Goal: Register for event/course

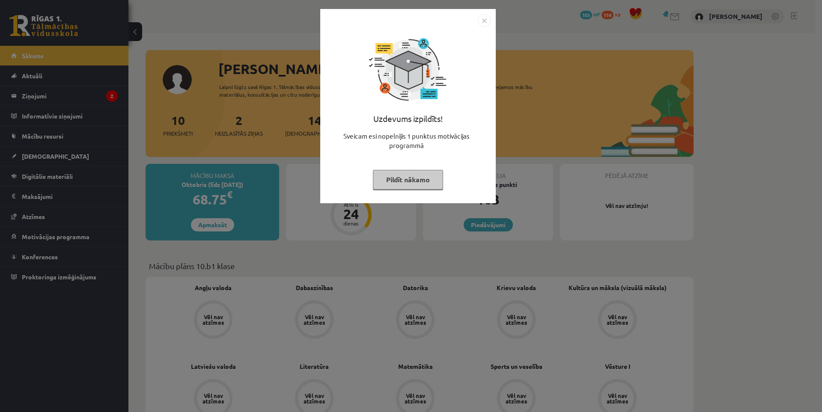
click at [425, 179] on button "Pildīt nākamo" at bounding box center [408, 180] width 70 height 20
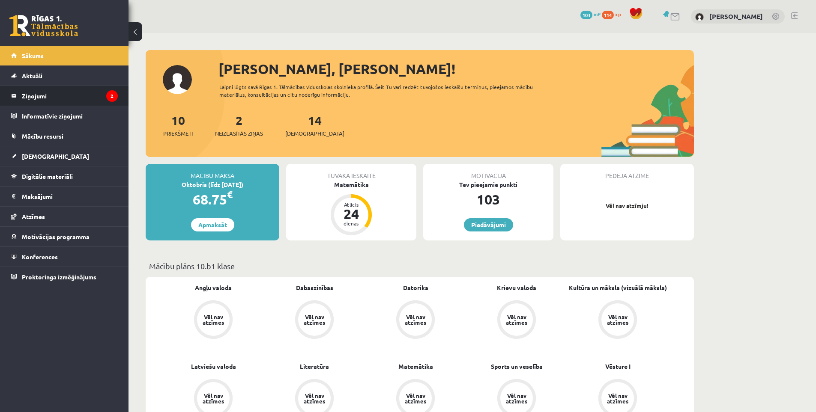
click at [61, 98] on legend "Ziņojumi 2" at bounding box center [70, 96] width 96 height 20
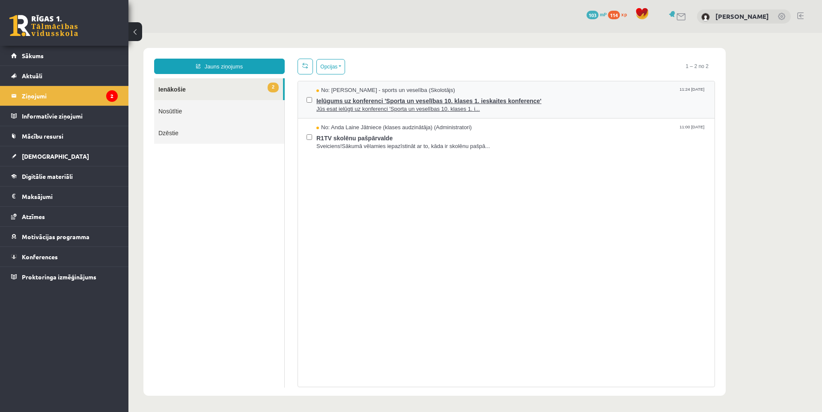
drag, startPoint x: 425, startPoint y: 113, endPoint x: 392, endPoint y: 103, distance: 34.7
click at [392, 103] on span "Ielūgums uz konferenci 'Sporta un veselības 10. klases 1. ieskaites konference'" at bounding box center [511, 100] width 390 height 11
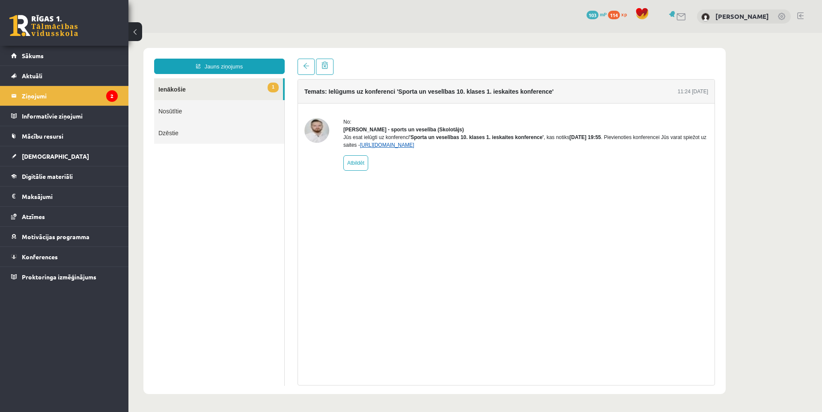
click at [415, 148] on link "https://eskola.r1tv.lv/conferences/4585/join" at bounding box center [387, 145] width 54 height 6
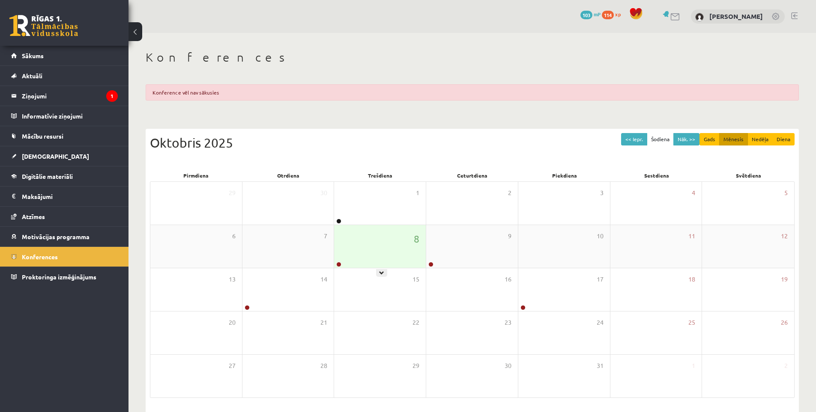
click at [400, 231] on div "8" at bounding box center [380, 246] width 92 height 43
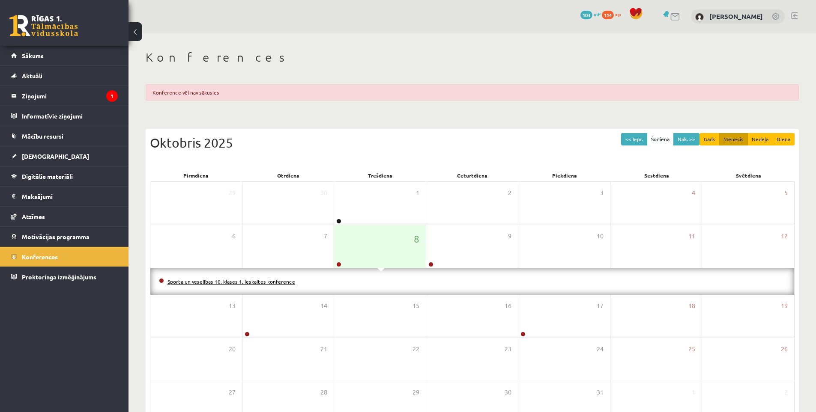
click at [271, 281] on link "Sporta un veselības 10. klases 1. ieskaites konference" at bounding box center [231, 281] width 128 height 7
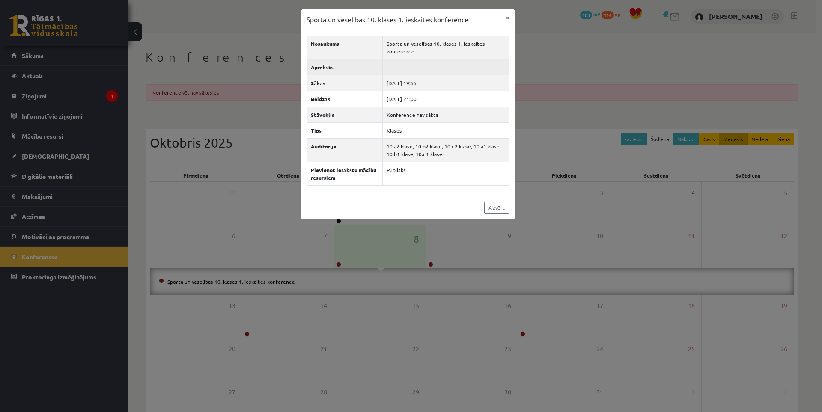
click at [410, 75] on td at bounding box center [445, 67] width 127 height 16
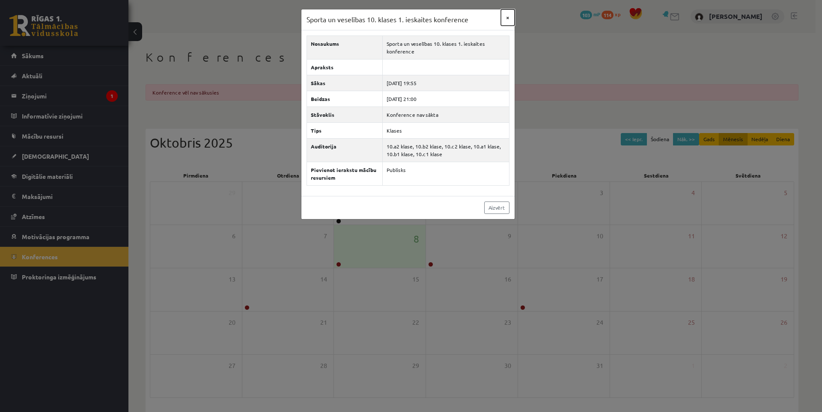
click at [506, 17] on button "×" at bounding box center [508, 17] width 14 height 16
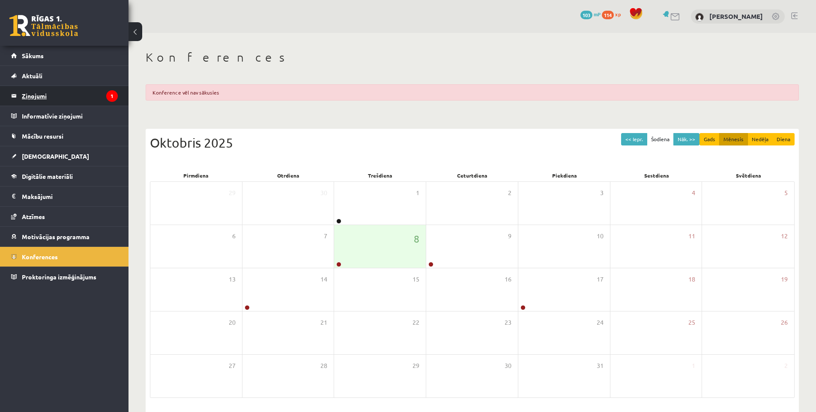
click at [115, 102] on legend "Ziņojumi 1" at bounding box center [70, 96] width 96 height 20
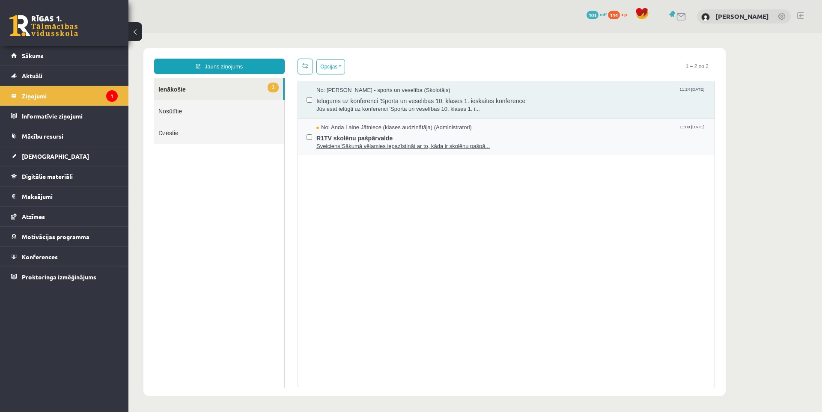
click at [373, 143] on span "Sveiciens!Sākumā vēlamies iepazīstināt ar to, kāda ir skolēnu pašpā..." at bounding box center [511, 147] width 390 height 8
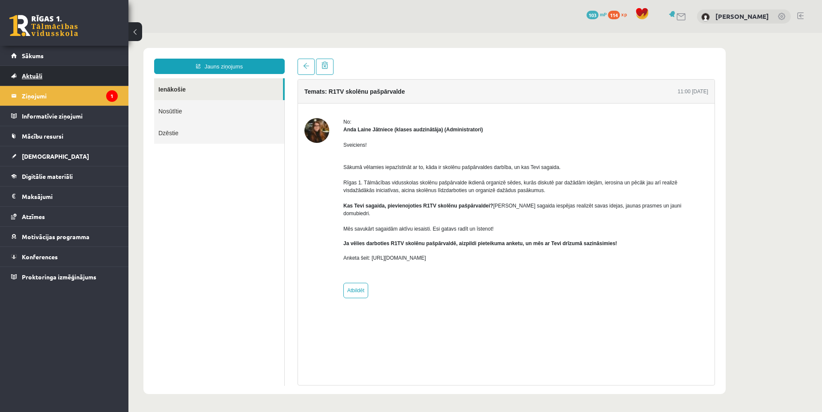
click at [45, 79] on link "Aktuāli" at bounding box center [64, 76] width 107 height 20
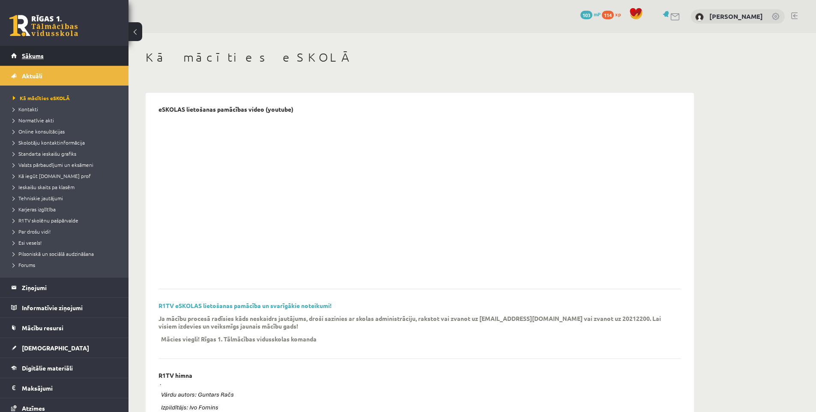
click at [35, 60] on link "Sākums" at bounding box center [64, 56] width 107 height 20
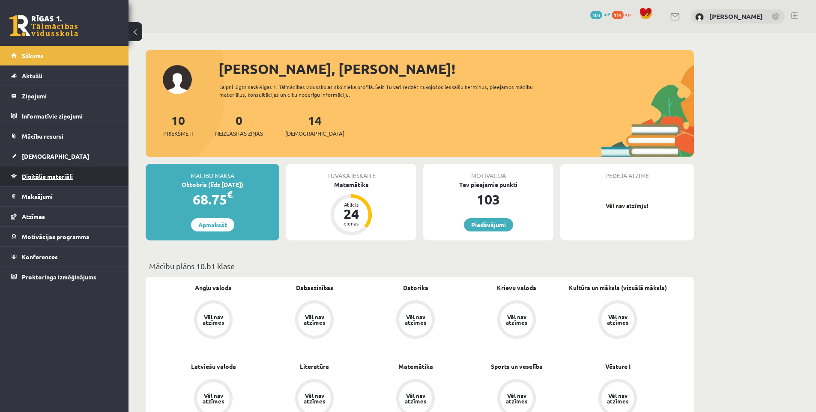
click at [39, 182] on link "Digitālie materiāli" at bounding box center [64, 177] width 107 height 20
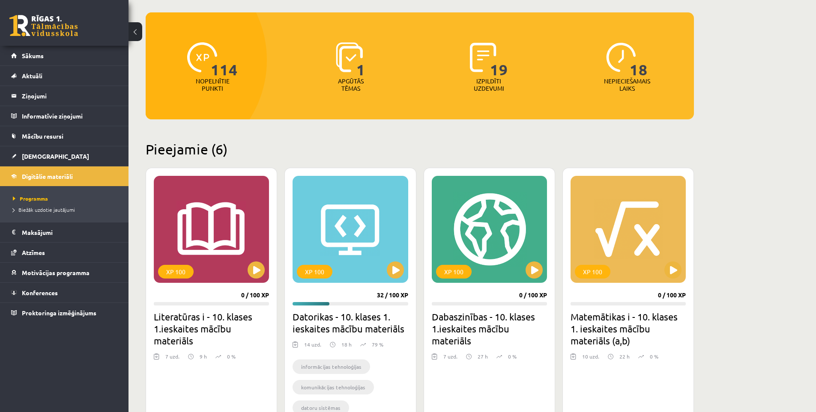
scroll to position [128, 0]
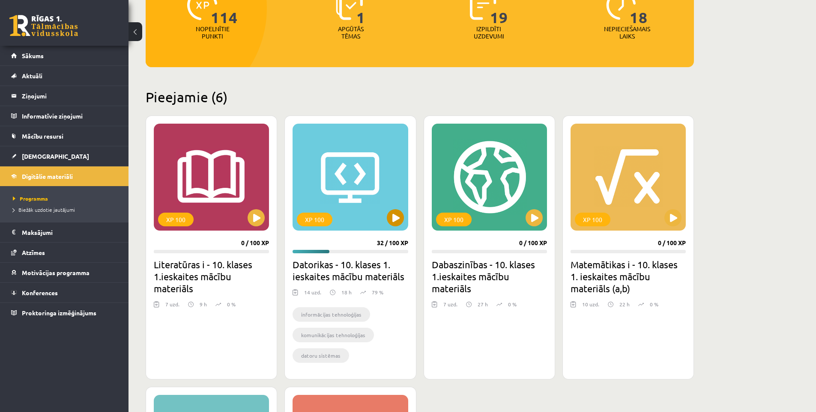
click at [392, 228] on div "XP 100" at bounding box center [349, 177] width 115 height 107
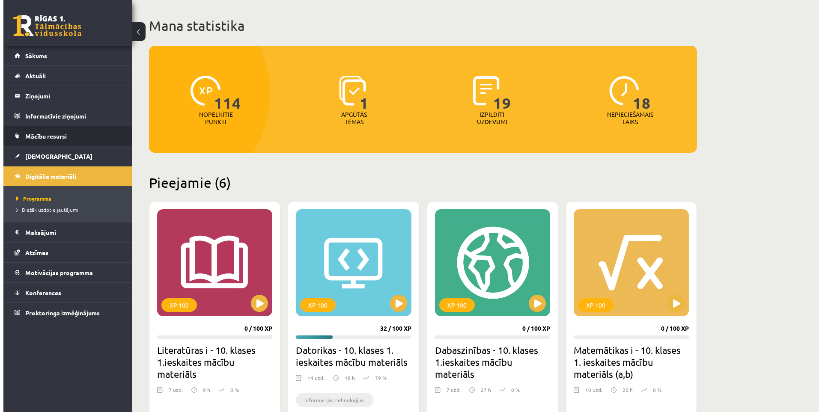
scroll to position [0, 0]
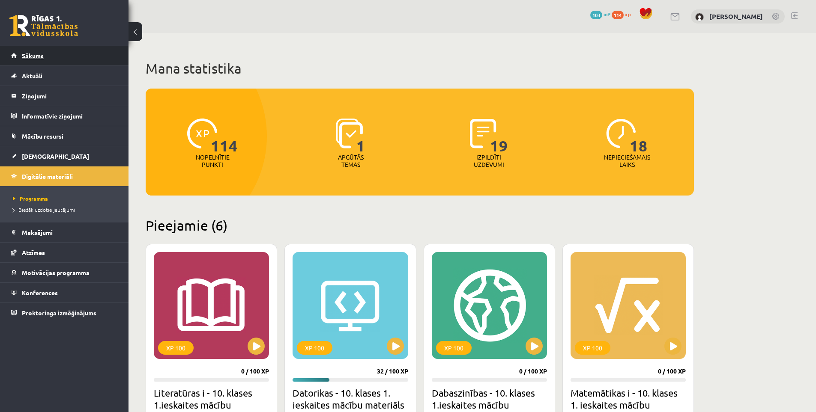
click at [59, 60] on link "Sākums" at bounding box center [64, 56] width 107 height 20
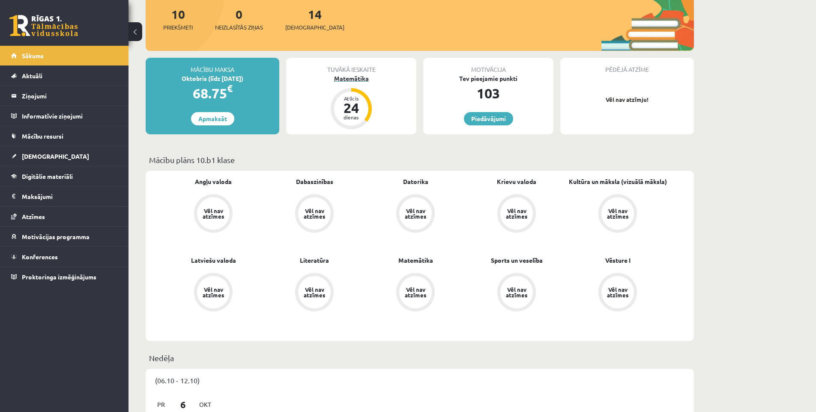
scroll to position [128, 0]
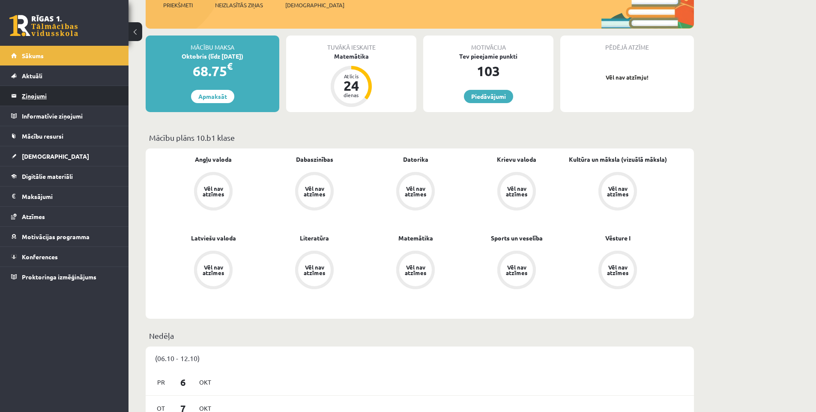
click at [34, 98] on legend "Ziņojumi 0" at bounding box center [70, 96] width 96 height 20
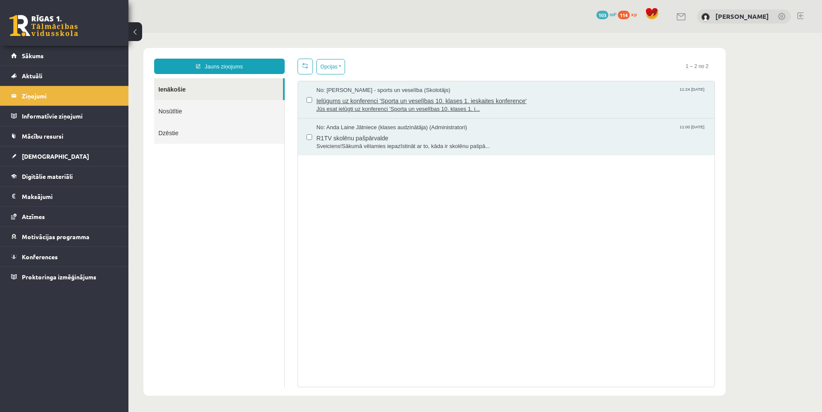
click at [343, 90] on span "No: [PERSON_NAME] - sports un veselība (Skolotājs)" at bounding box center [383, 90] width 134 height 8
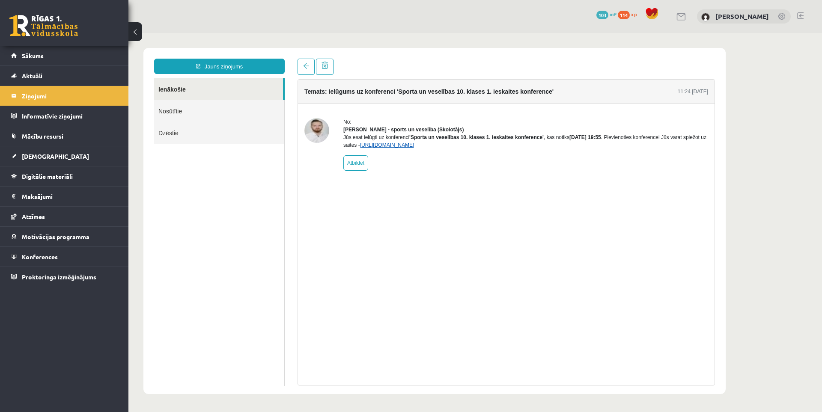
click at [404, 148] on link "https://eskola.r1tv.lv/conferences/4585/join" at bounding box center [387, 145] width 54 height 6
